Goal: Task Accomplishment & Management: Use online tool/utility

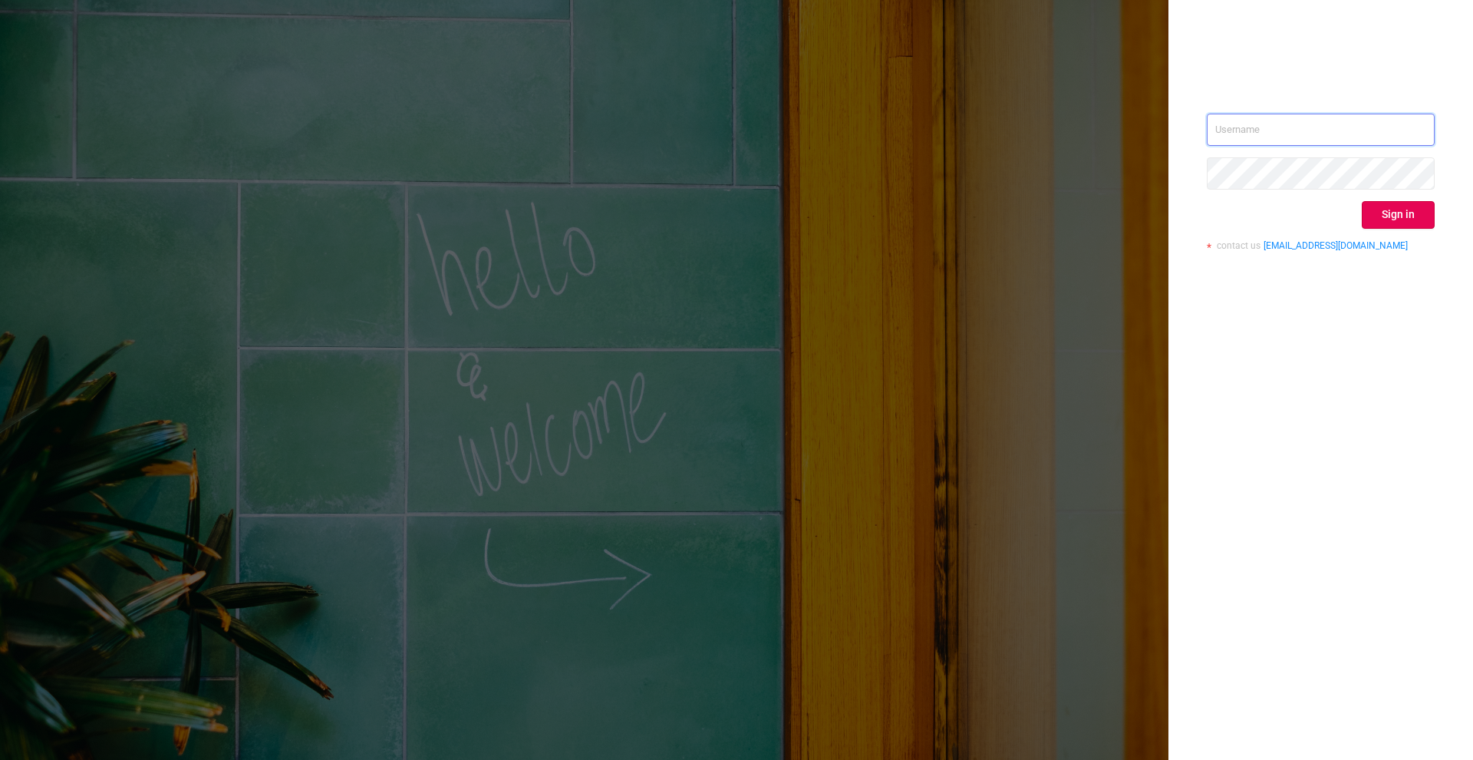
type input "[PERSON_NAME][EMAIL_ADDRESS][DOMAIN_NAME]"
click at [1375, 231] on div "[PERSON_NAME][EMAIL_ADDRESS][DOMAIN_NAME] Sign in contact us [EMAIL_ADDRESS][DO…" at bounding box center [1321, 188] width 228 height 149
click at [1384, 222] on button "Sign in" at bounding box center [1398, 215] width 73 height 28
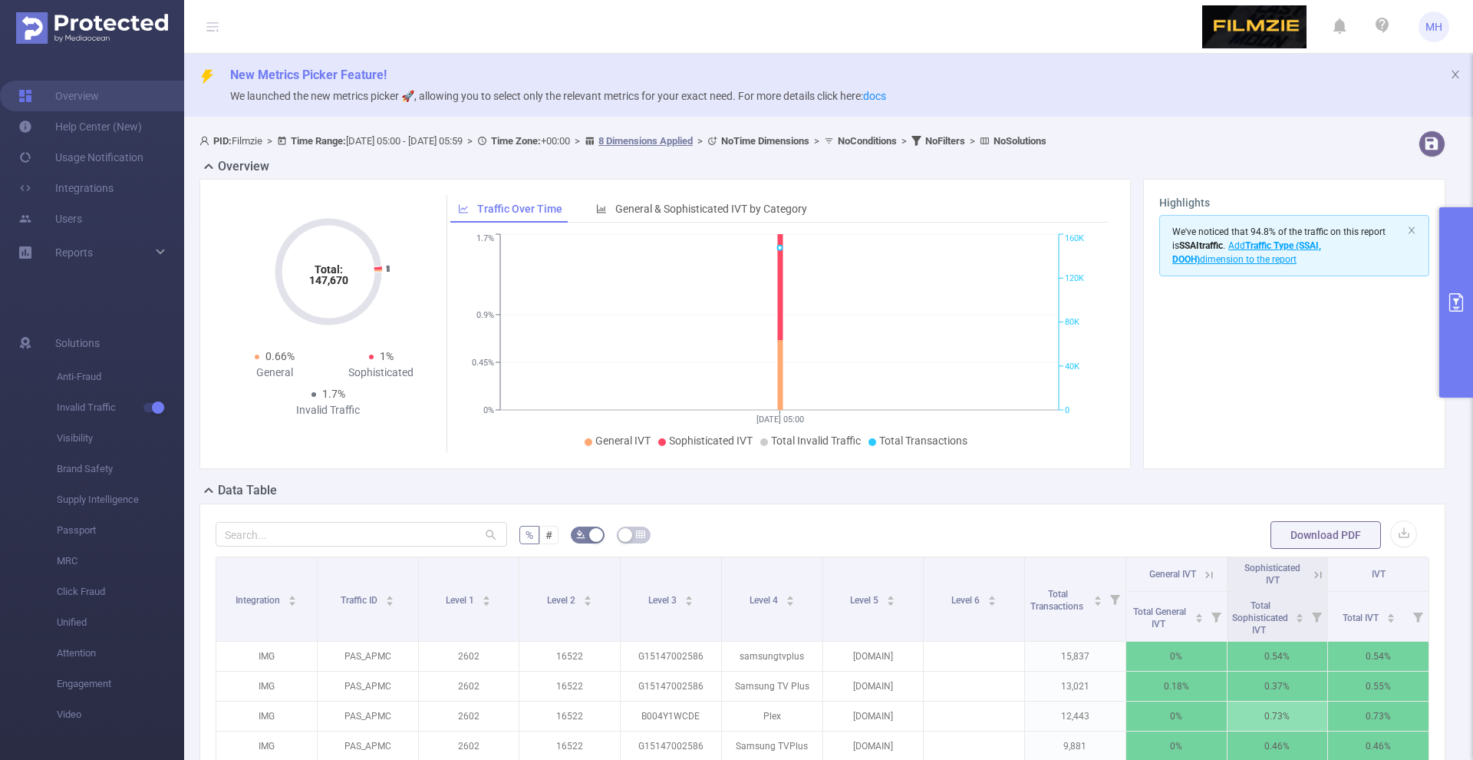
click at [1451, 222] on button "primary" at bounding box center [1456, 302] width 34 height 190
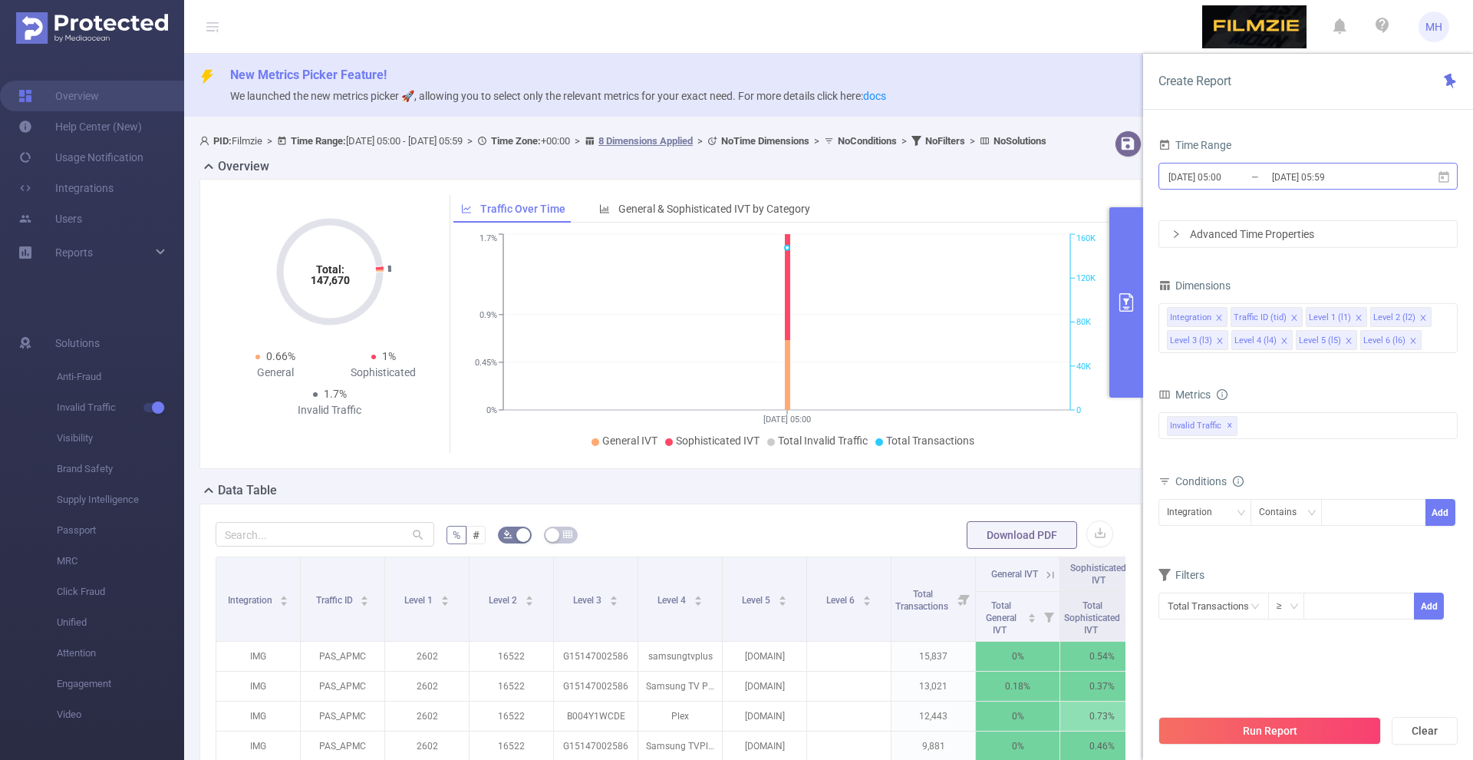
click at [1188, 170] on input "[DATE] 05:00" at bounding box center [1229, 176] width 124 height 21
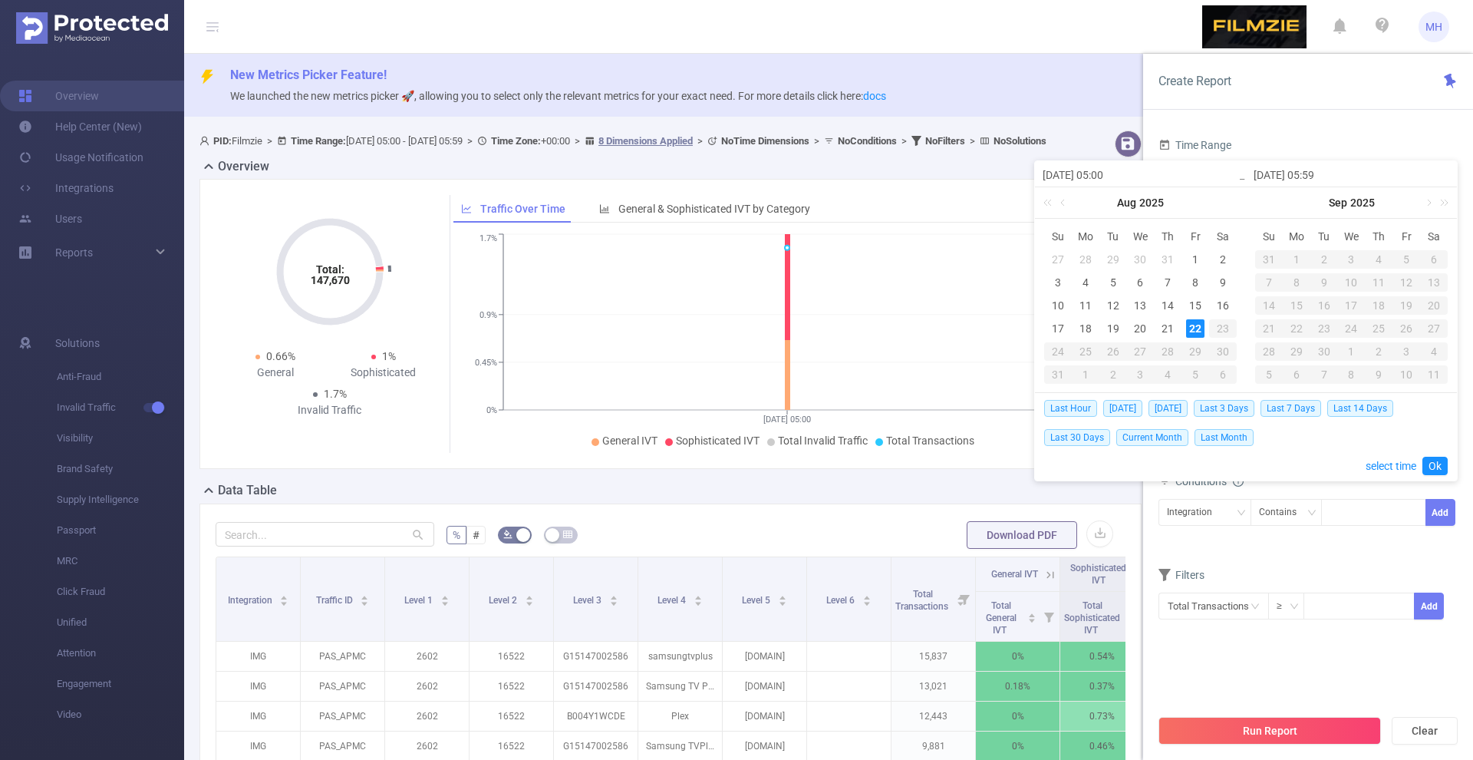
click at [1177, 418] on div "Last Hour [DATE] [DATE] Last 3 Days Last 7 Days Last 14 Days Last 30 Days Curre…" at bounding box center [1246, 422] width 404 height 58
click at [1184, 412] on span "[DATE]" at bounding box center [1168, 408] width 39 height 17
type input "[DATE] 00:00"
type input "[DATE] 23:59"
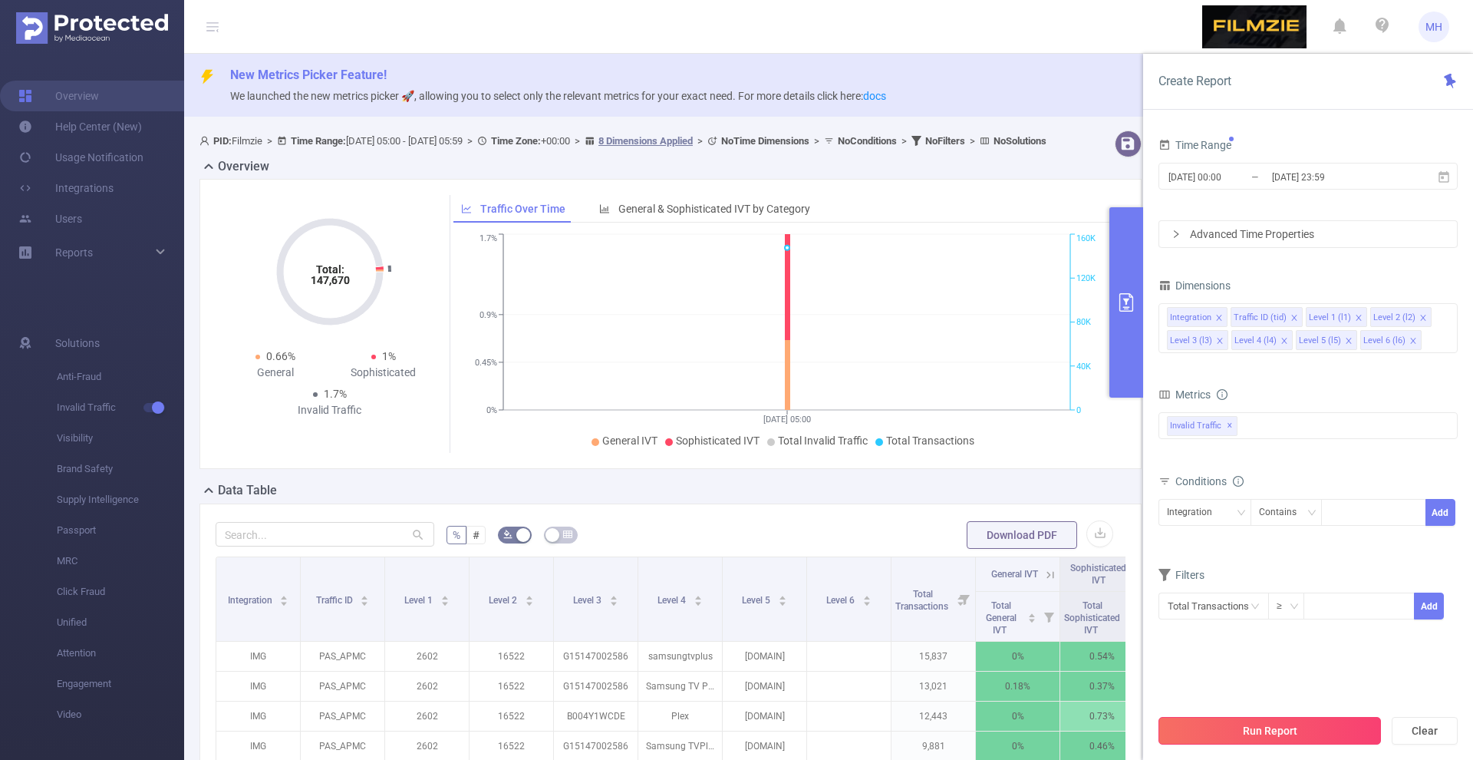
click at [1257, 727] on button "Run Report" at bounding box center [1269, 731] width 222 height 28
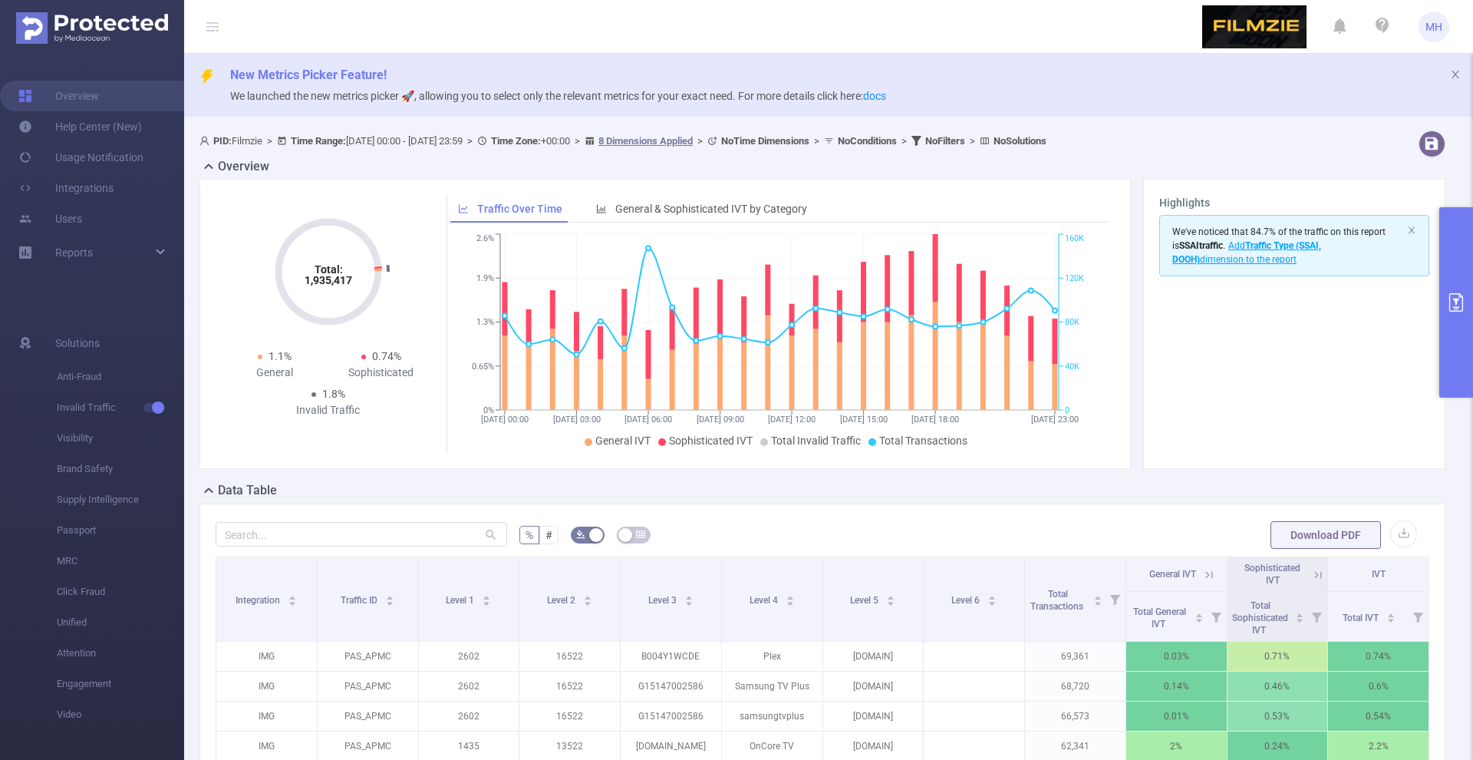
click at [1460, 275] on button "primary" at bounding box center [1456, 302] width 34 height 190
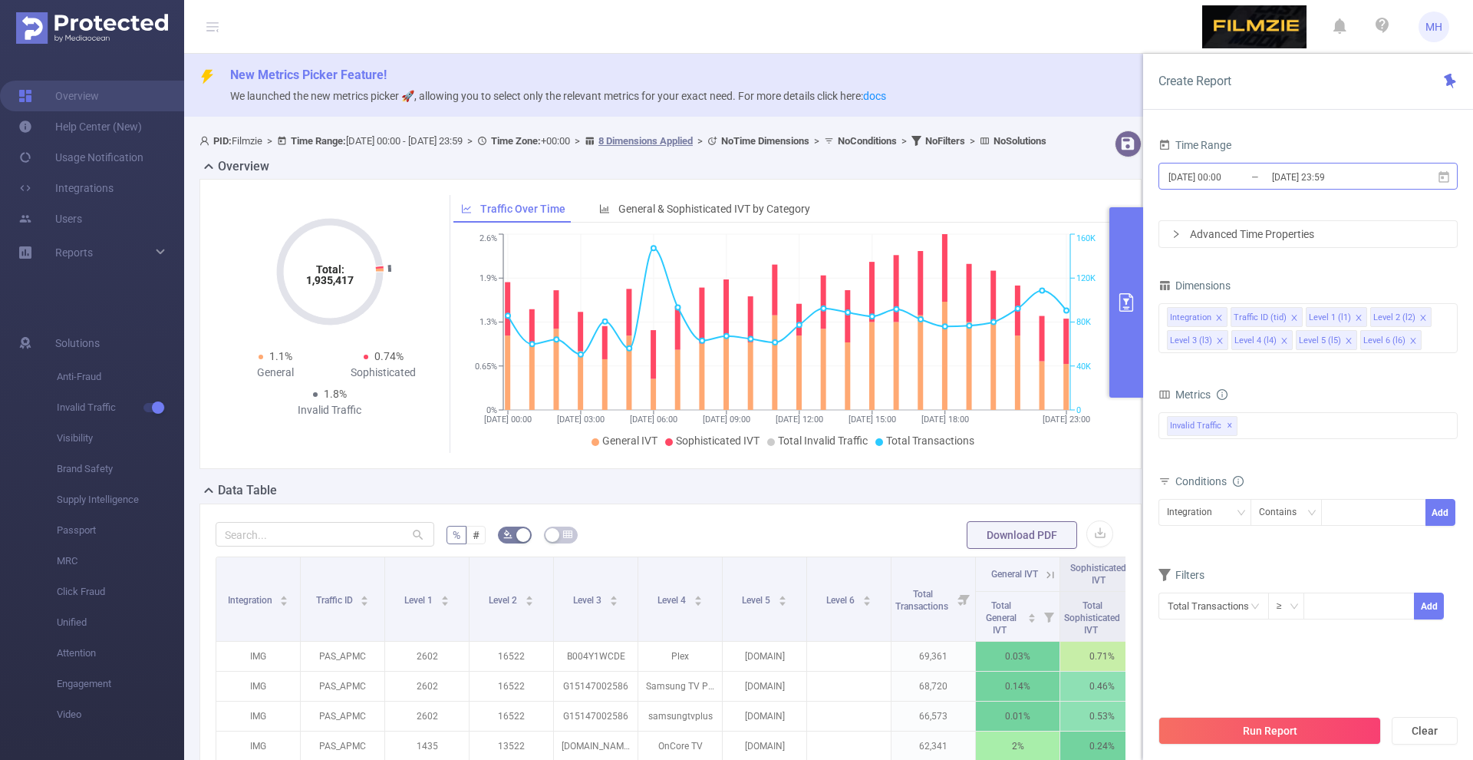
click at [1193, 180] on input "[DATE] 00:00" at bounding box center [1229, 176] width 124 height 21
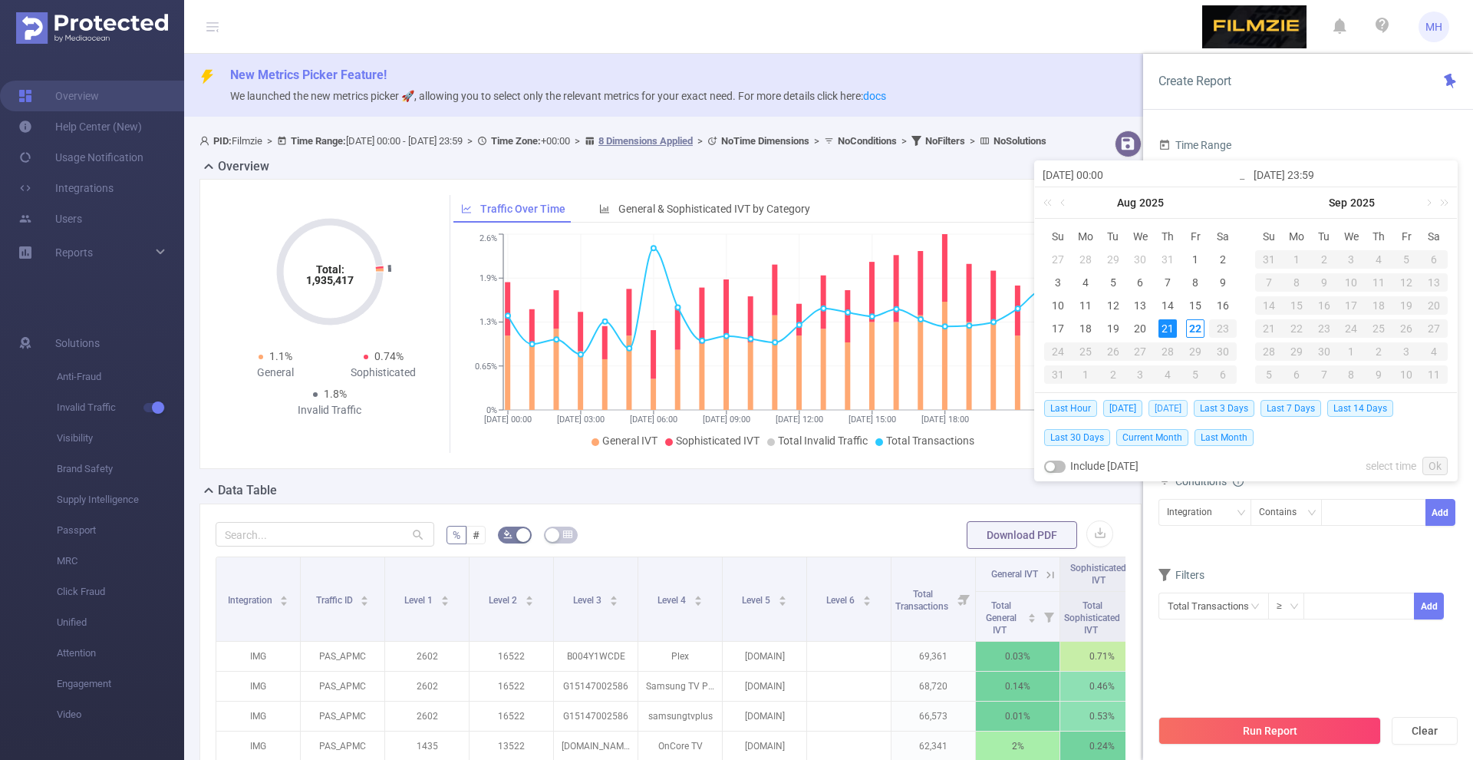
click at [1171, 410] on span "[DATE]" at bounding box center [1168, 408] width 39 height 17
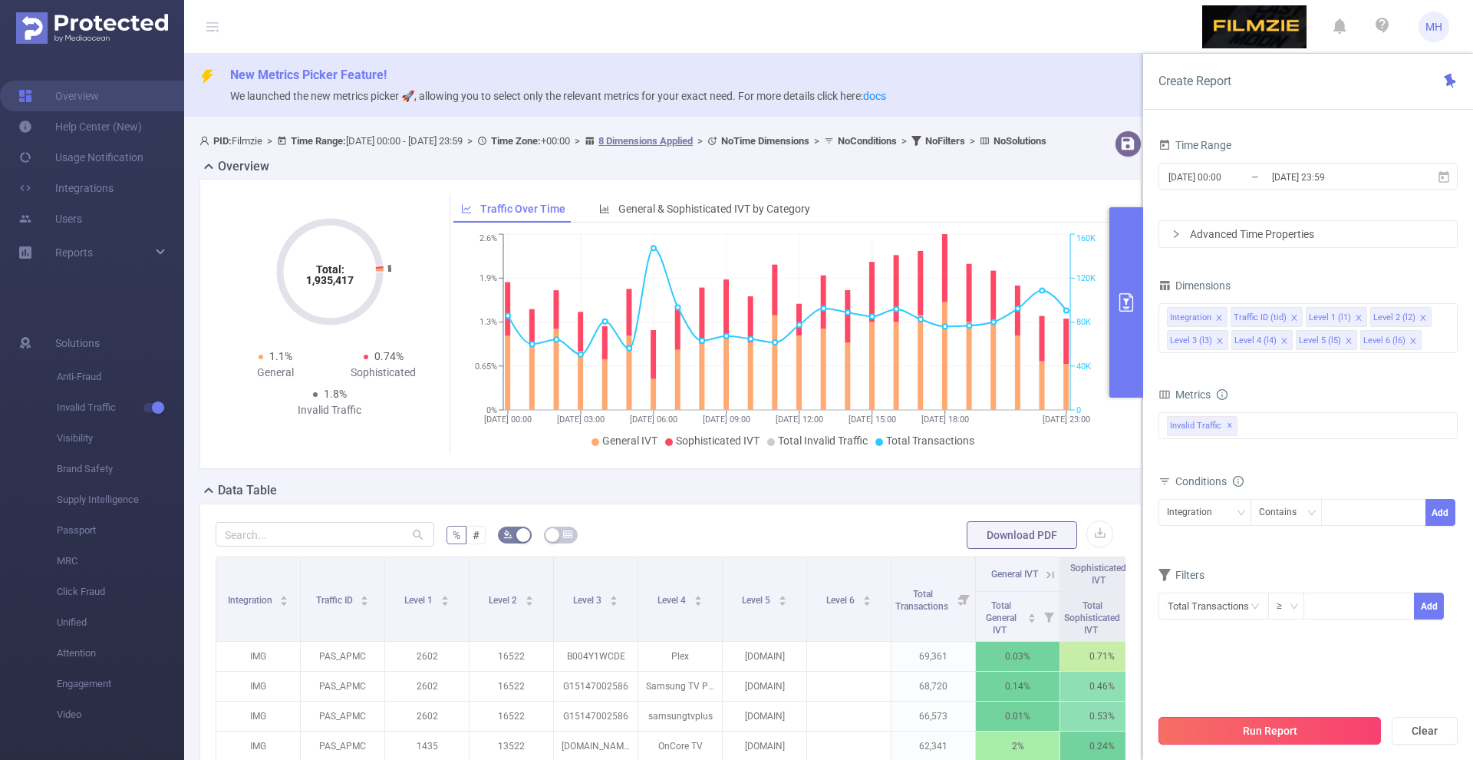
click at [1239, 720] on button "Run Report" at bounding box center [1269, 731] width 222 height 28
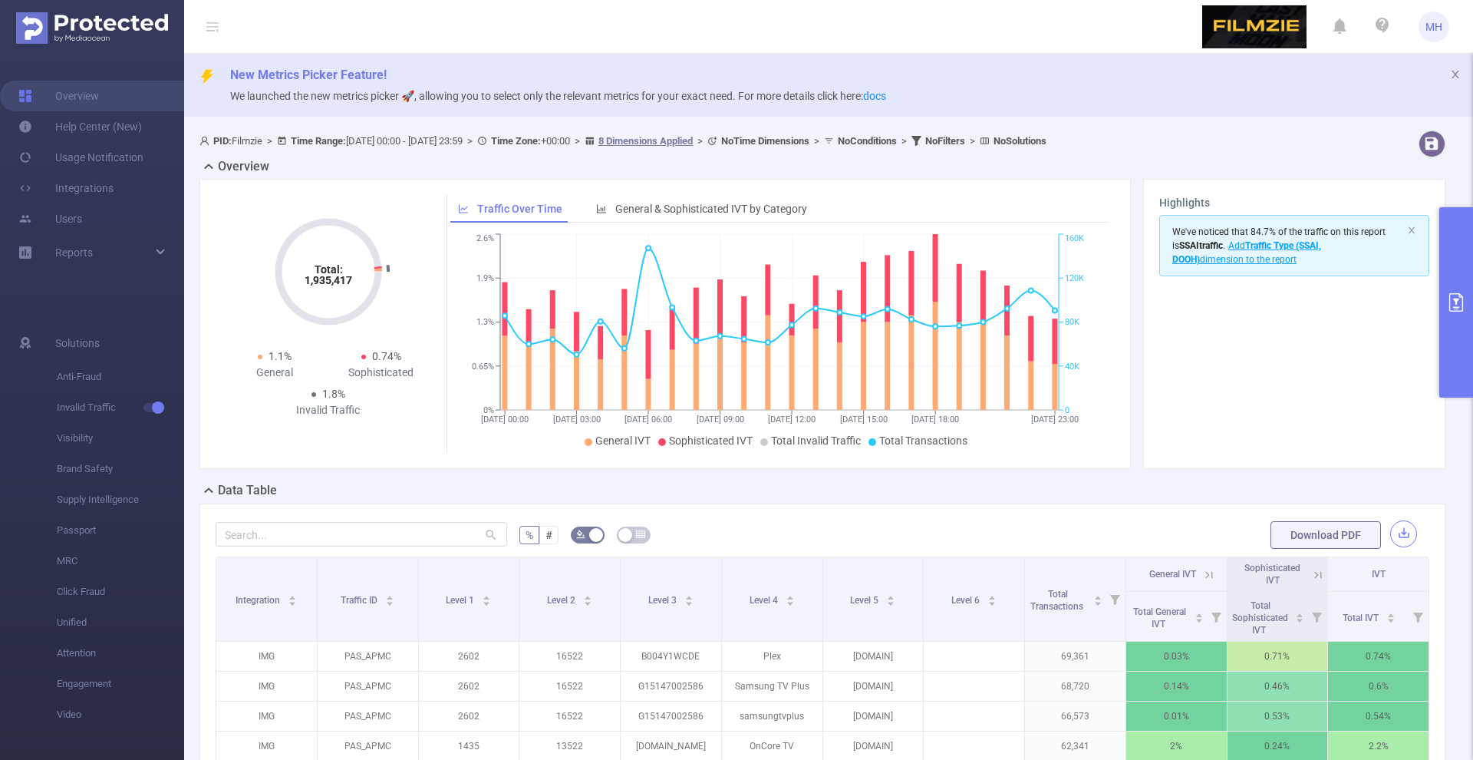
click at [1397, 535] on button "button" at bounding box center [1403, 533] width 27 height 27
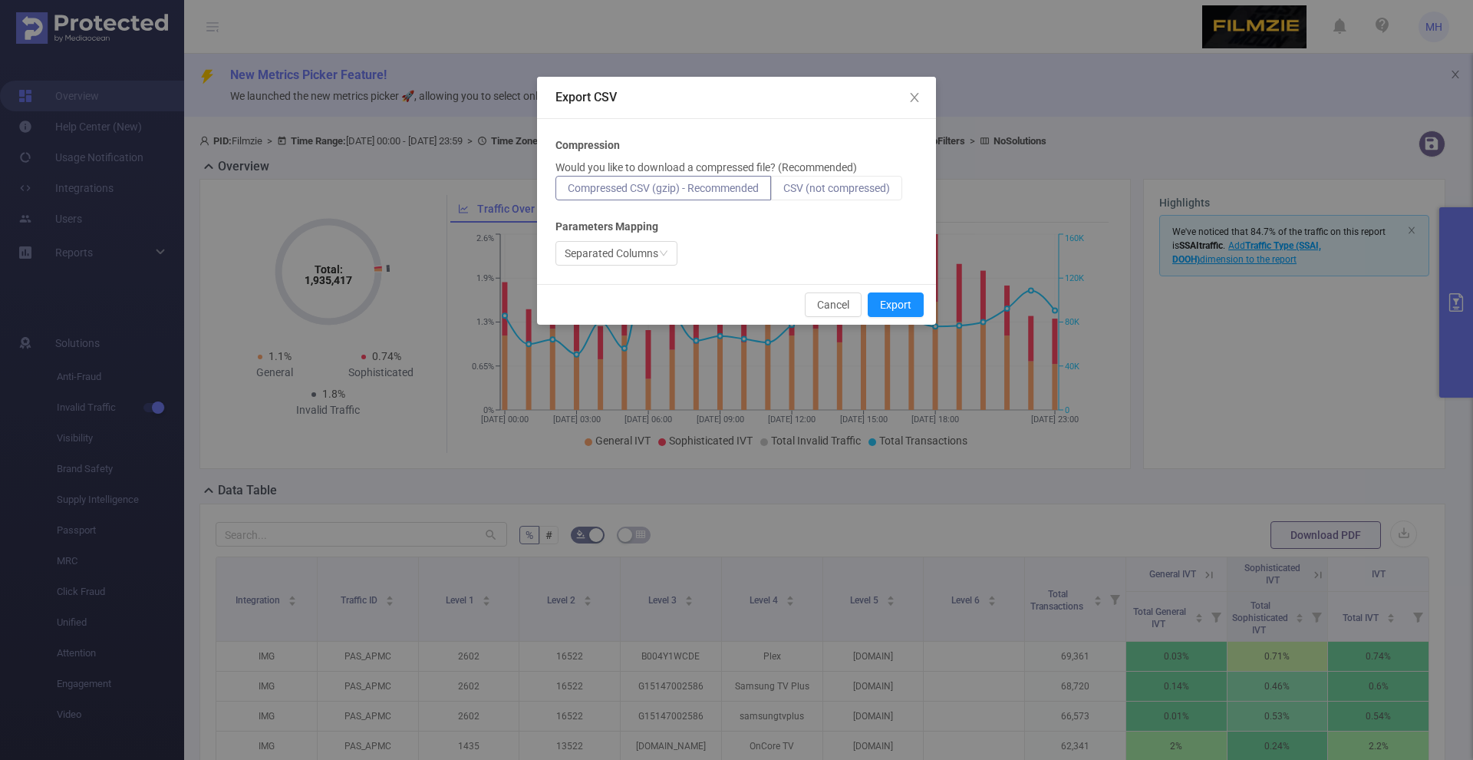
click at [862, 191] on span "CSV (not compressed)" at bounding box center [836, 188] width 107 height 12
click at [783, 192] on input "CSV (not compressed)" at bounding box center [783, 192] width 0 height 0
click at [899, 307] on button "Export" at bounding box center [896, 304] width 56 height 25
